Goal: Obtain resource: Download file/media

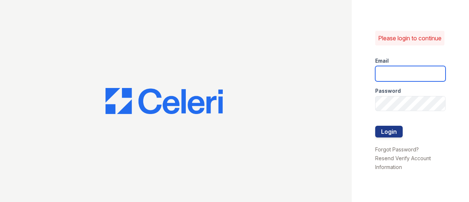
click at [423, 79] on input "email" at bounding box center [410, 73] width 70 height 15
type input "S"
type input "stephany.fernandez@greystar.com"
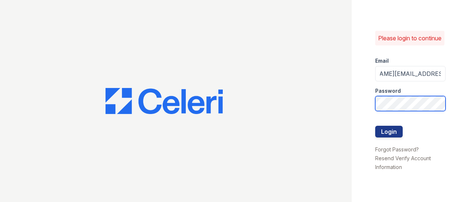
scroll to position [0, 0]
click at [375, 126] on button "Login" at bounding box center [388, 132] width 27 height 12
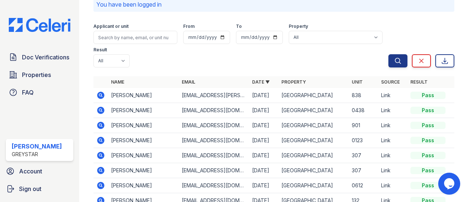
scroll to position [73, 0]
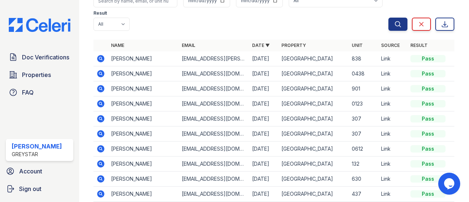
click at [105, 59] on icon at bounding box center [100, 58] width 9 height 9
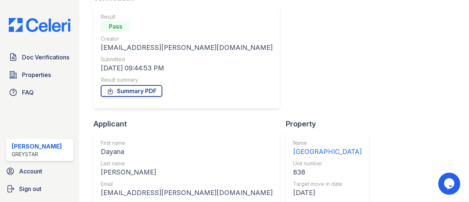
scroll to position [124, 0]
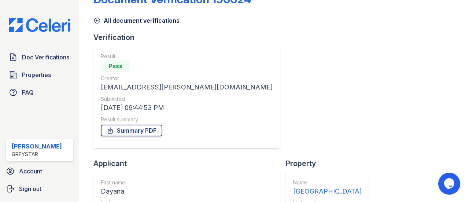
scroll to position [0, 0]
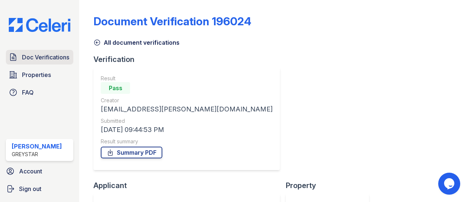
click at [40, 63] on link "Doc Verifications" at bounding box center [39, 57] width 67 height 15
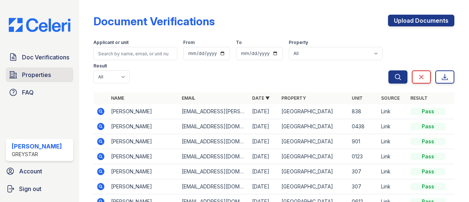
click at [43, 71] on span "Properties" at bounding box center [36, 74] width 29 height 9
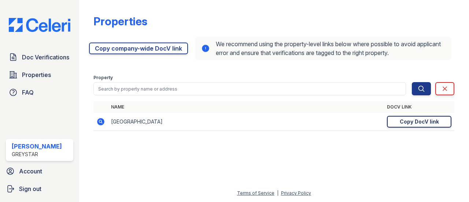
click at [408, 125] on div "Copy DocV link" at bounding box center [418, 121] width 39 height 7
